Goal: Find specific page/section

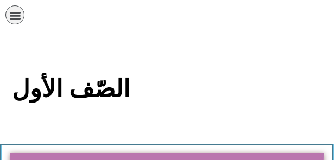
click at [70, 95] on h2 "الصّف الأول" at bounding box center [167, 88] width 310 height 29
click at [173, 115] on div "الصّف الأول" at bounding box center [167, 94] width 312 height 43
click at [49, 86] on h2 "الصّف الأول" at bounding box center [167, 88] width 310 height 29
